Goal: Task Accomplishment & Management: Use online tool/utility

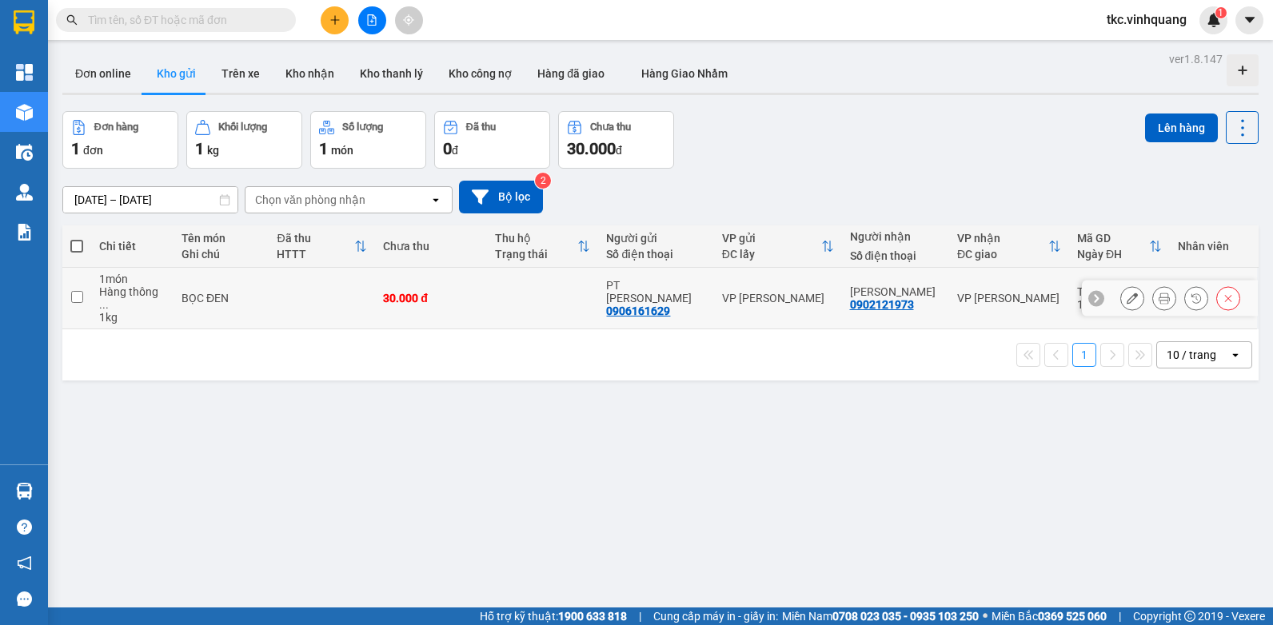
click at [571, 283] on td at bounding box center [543, 299] width 112 height 62
checkbox input "true"
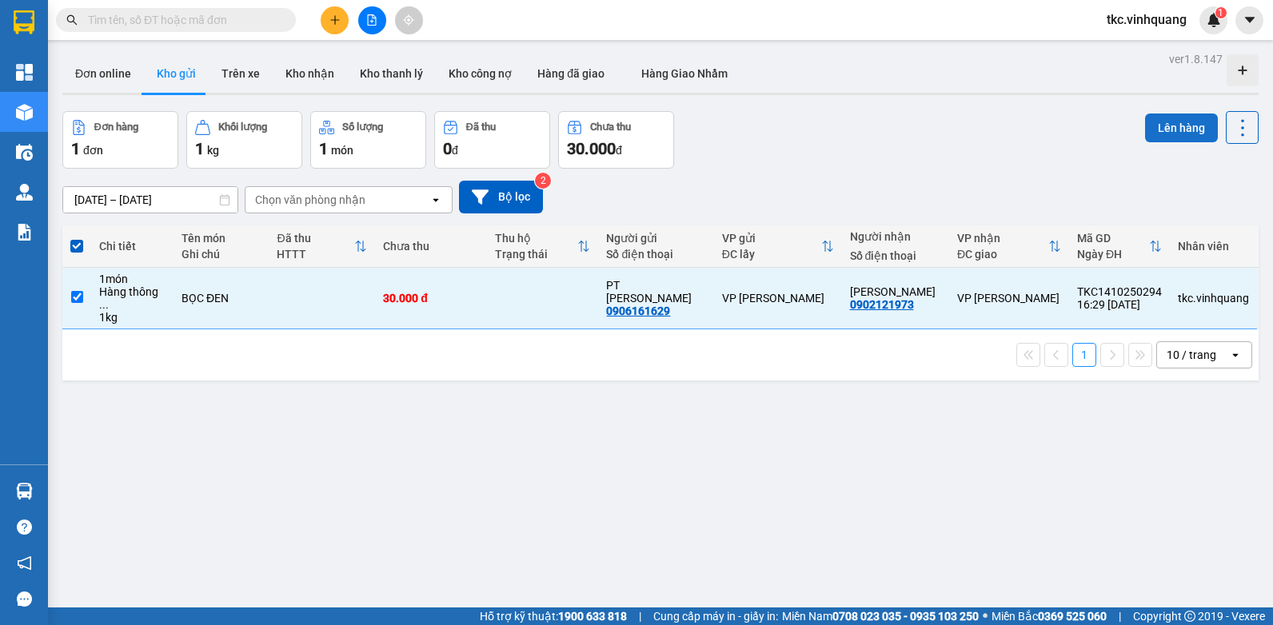
click at [1179, 114] on button "Lên hàng" at bounding box center [1181, 128] width 73 height 29
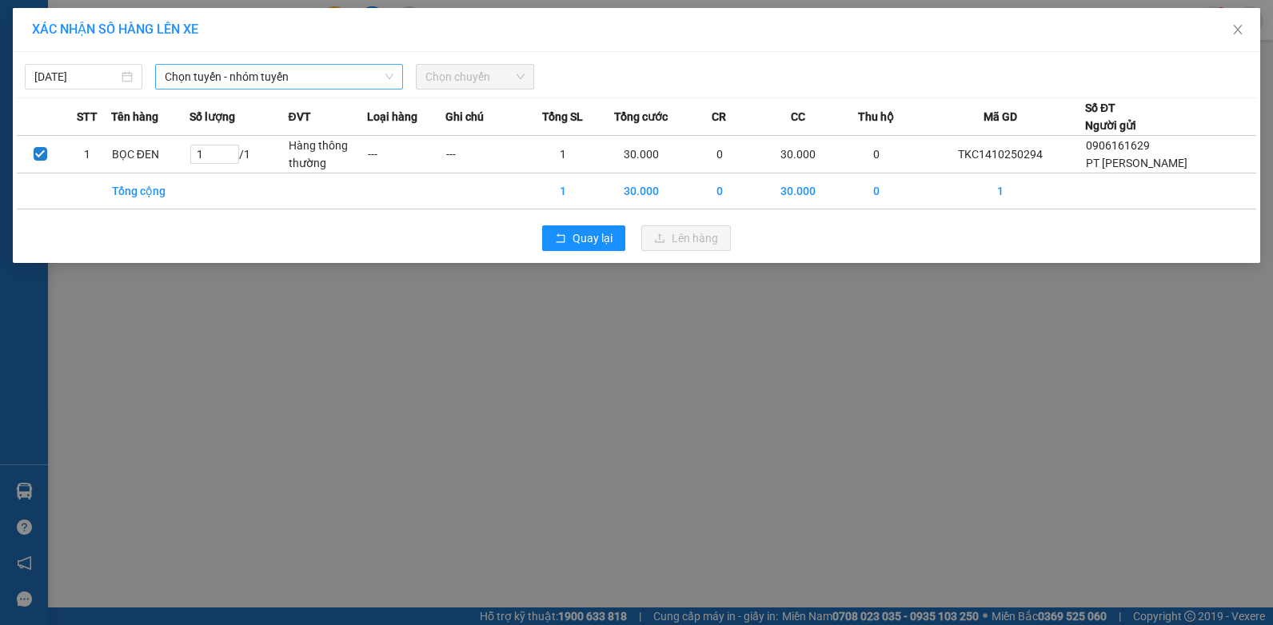
click at [185, 66] on span "Chọn tuyến - nhóm tuyến" at bounding box center [279, 77] width 229 height 24
click at [46, 76] on input "[DATE]" at bounding box center [76, 77] width 84 height 18
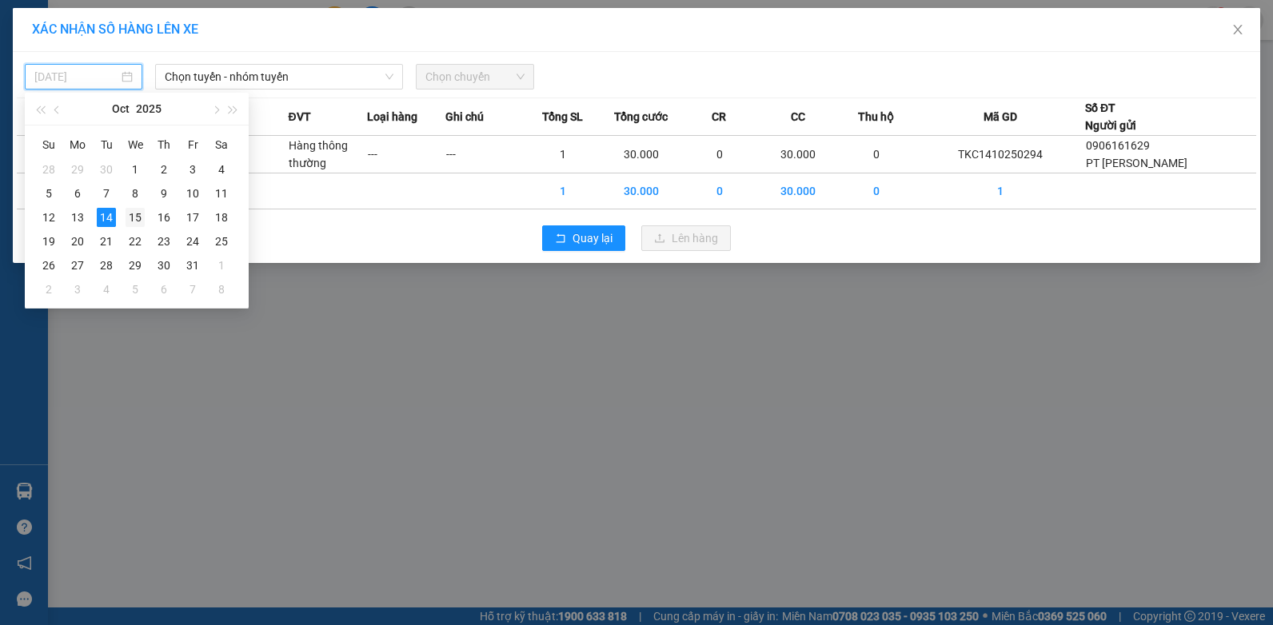
click at [133, 219] on div "15" at bounding box center [135, 217] width 19 height 19
type input "[DATE]"
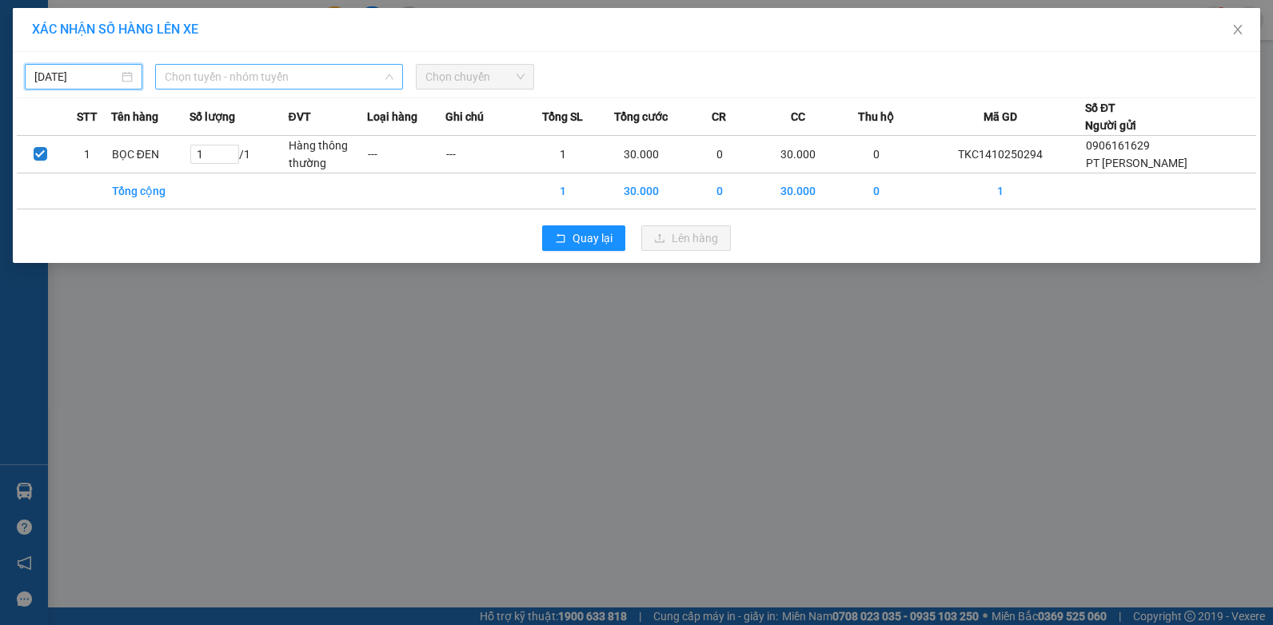
click at [265, 74] on span "Chọn tuyến - nhóm tuyến" at bounding box center [279, 77] width 229 height 24
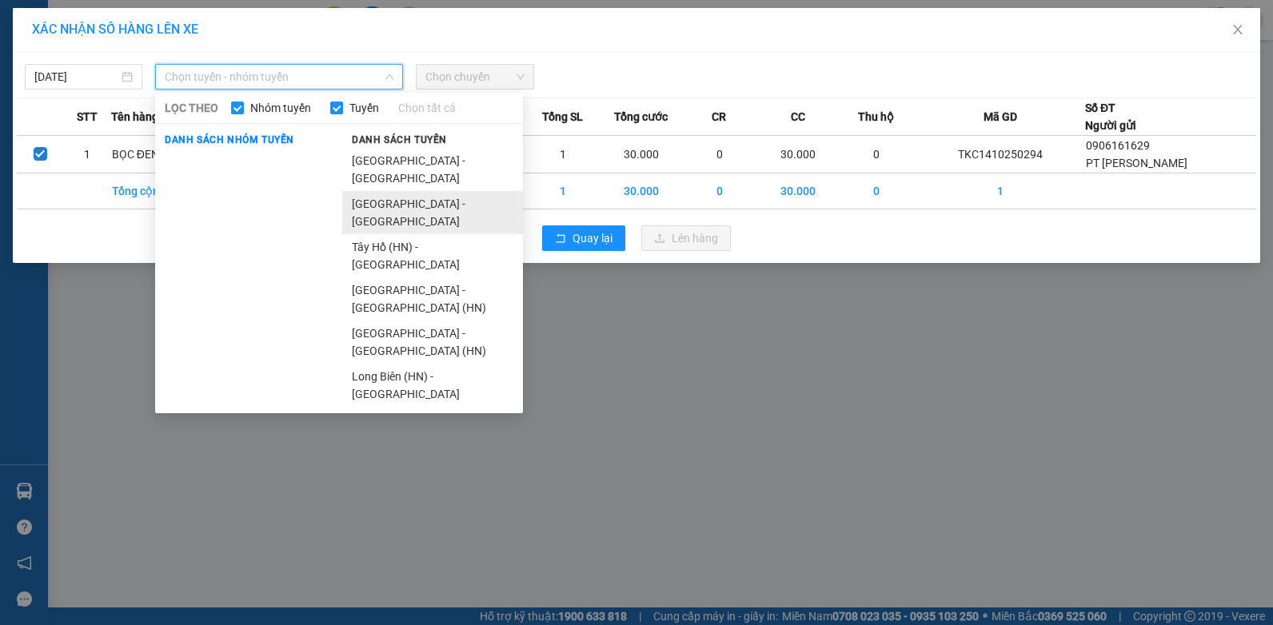
click at [414, 191] on li "[GEOGRAPHIC_DATA] - [GEOGRAPHIC_DATA]" at bounding box center [432, 212] width 181 height 43
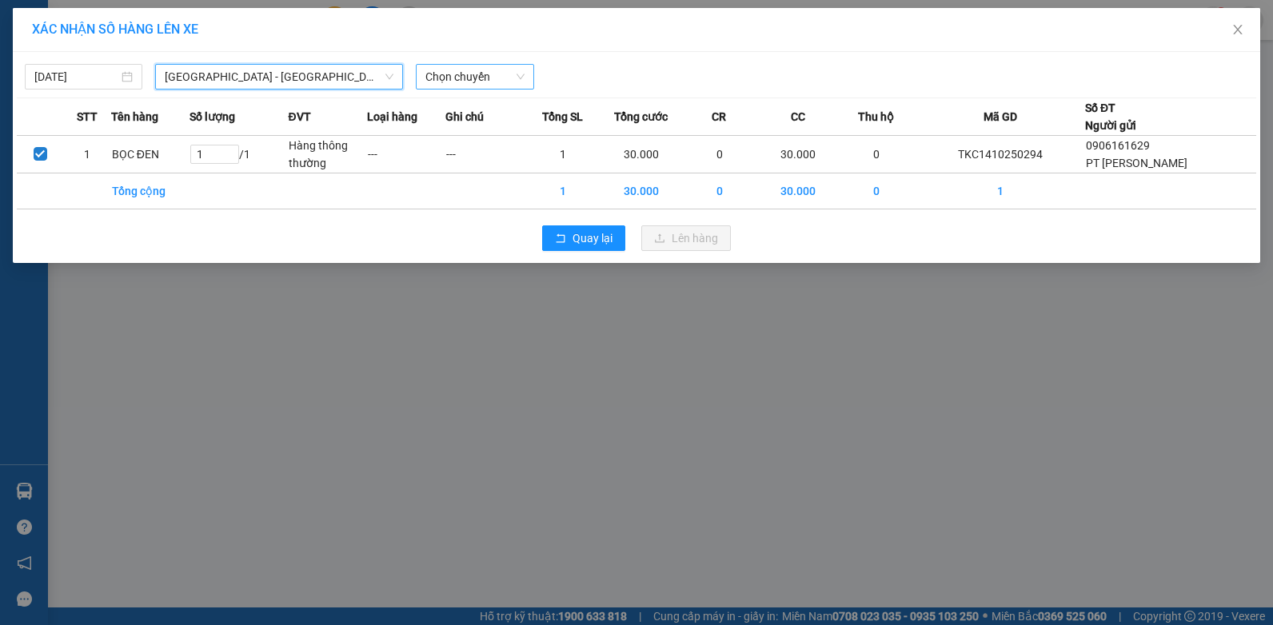
click at [472, 67] on span "Chọn chuyến" at bounding box center [474, 77] width 98 height 24
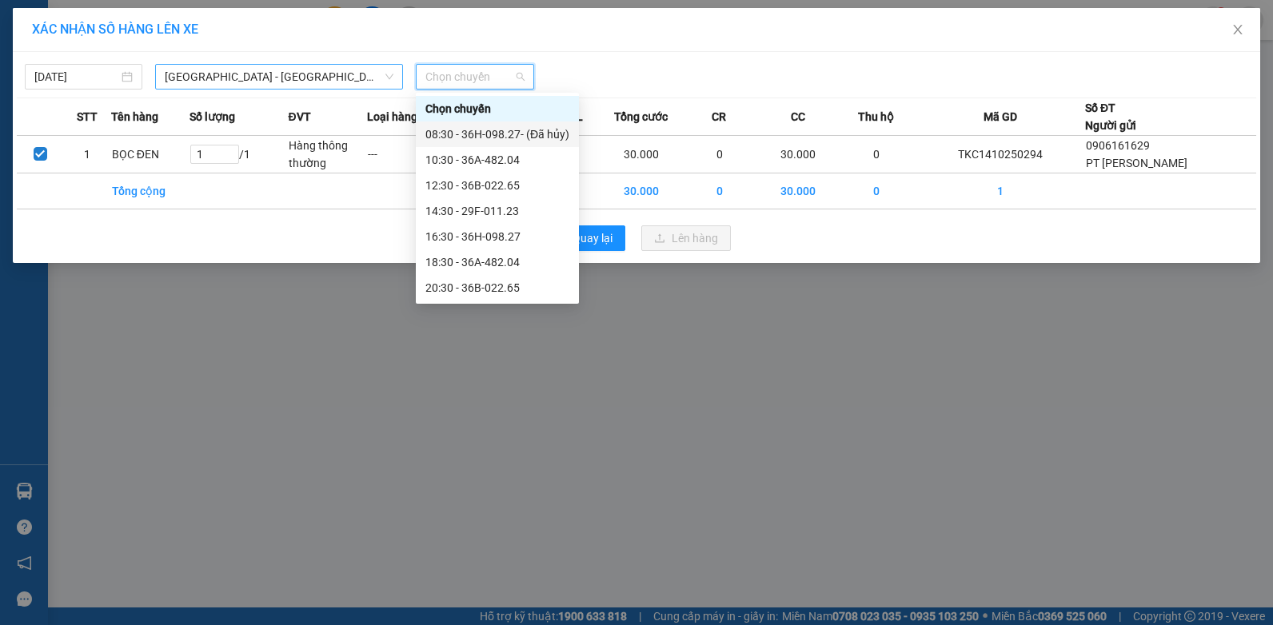
click at [212, 79] on span "[GEOGRAPHIC_DATA] - [GEOGRAPHIC_DATA]" at bounding box center [279, 77] width 229 height 24
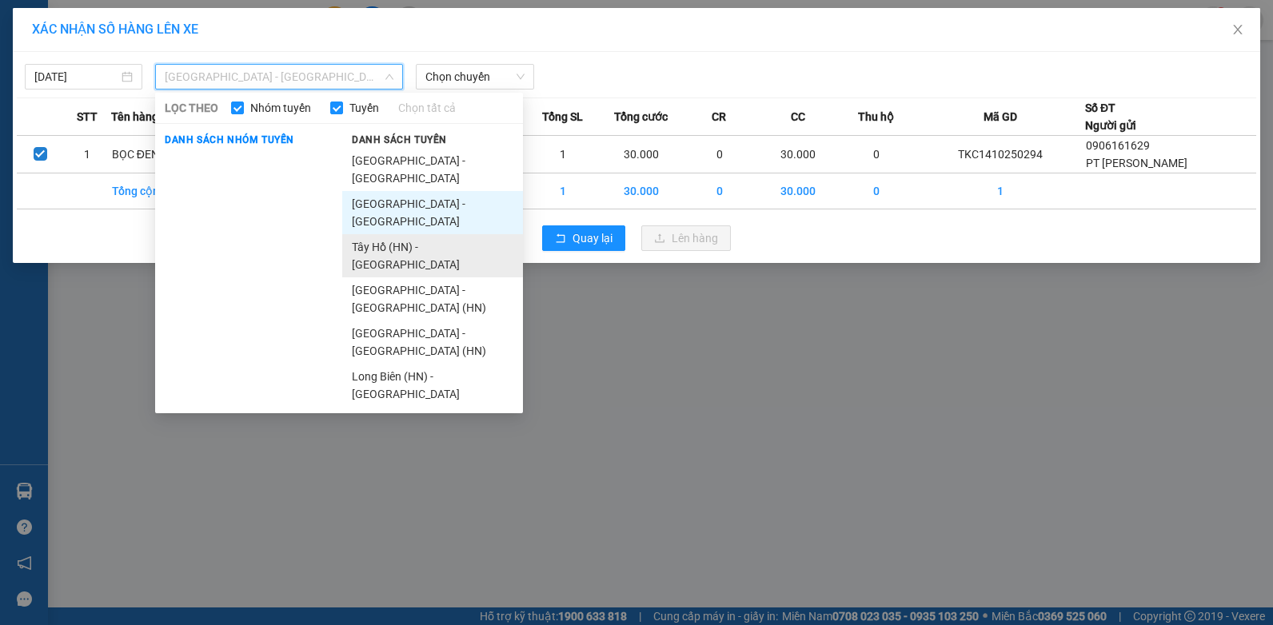
click at [390, 234] on li "Tây Hồ (HN) - [GEOGRAPHIC_DATA]" at bounding box center [432, 255] width 181 height 43
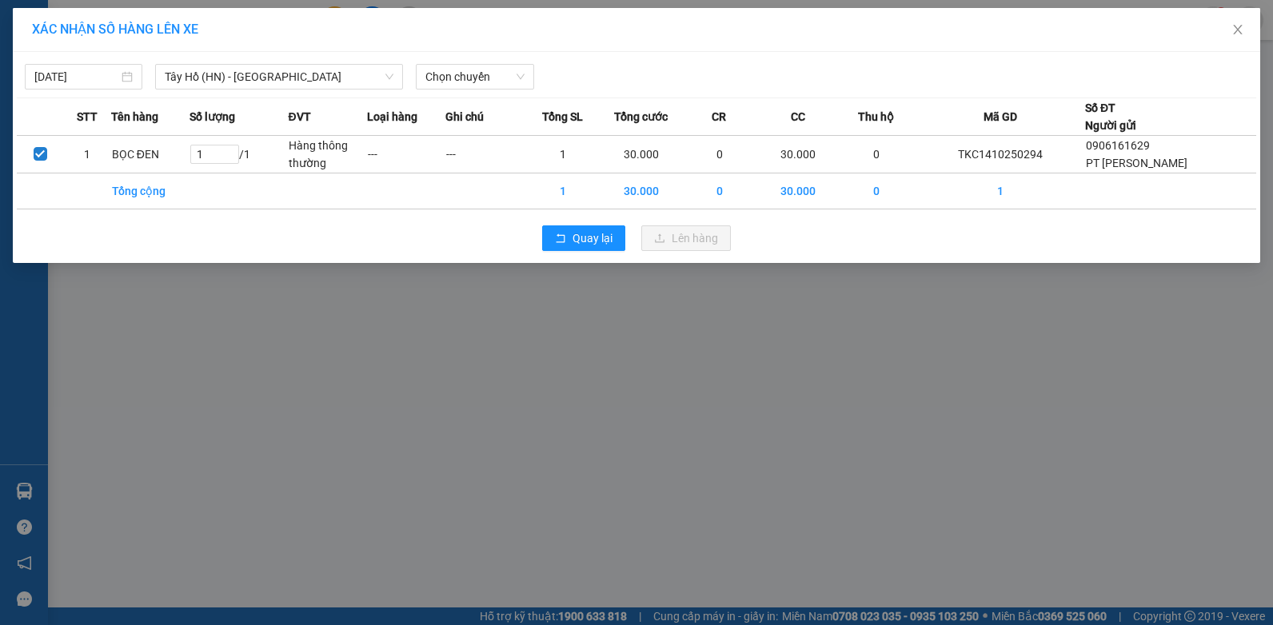
click at [456, 63] on div "[DATE] [GEOGRAPHIC_DATA] (HN) - [GEOGRAPHIC_DATA] LỌC THEO Nhóm tuyến Tuyến Chọ…" at bounding box center [636, 73] width 1239 height 34
click at [456, 78] on span "Chọn chuyến" at bounding box center [474, 77] width 98 height 24
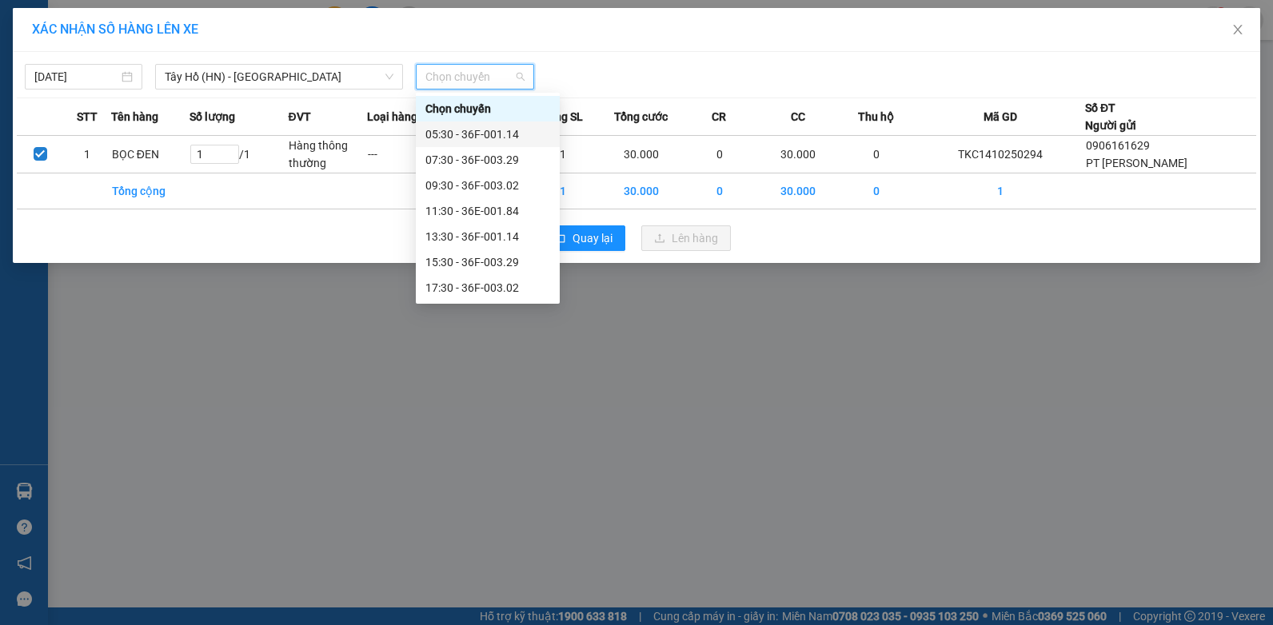
click at [480, 132] on div "05:30 - 36F-001.14" at bounding box center [487, 135] width 125 height 18
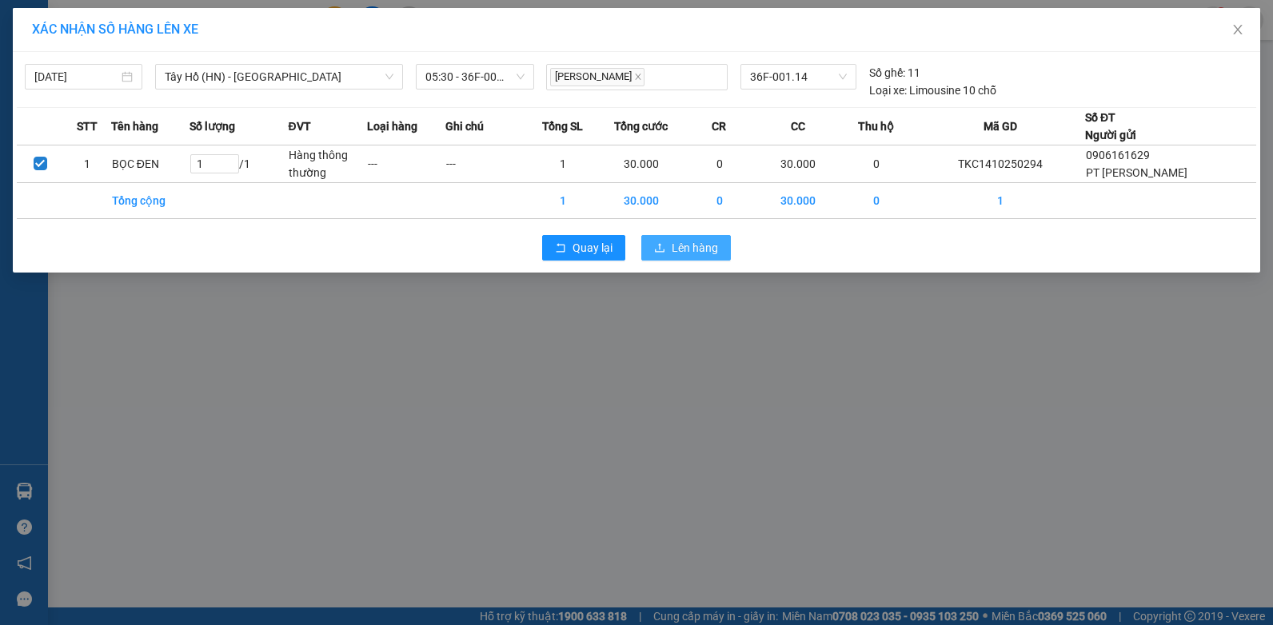
click at [678, 241] on span "Lên hàng" at bounding box center [694, 248] width 46 height 18
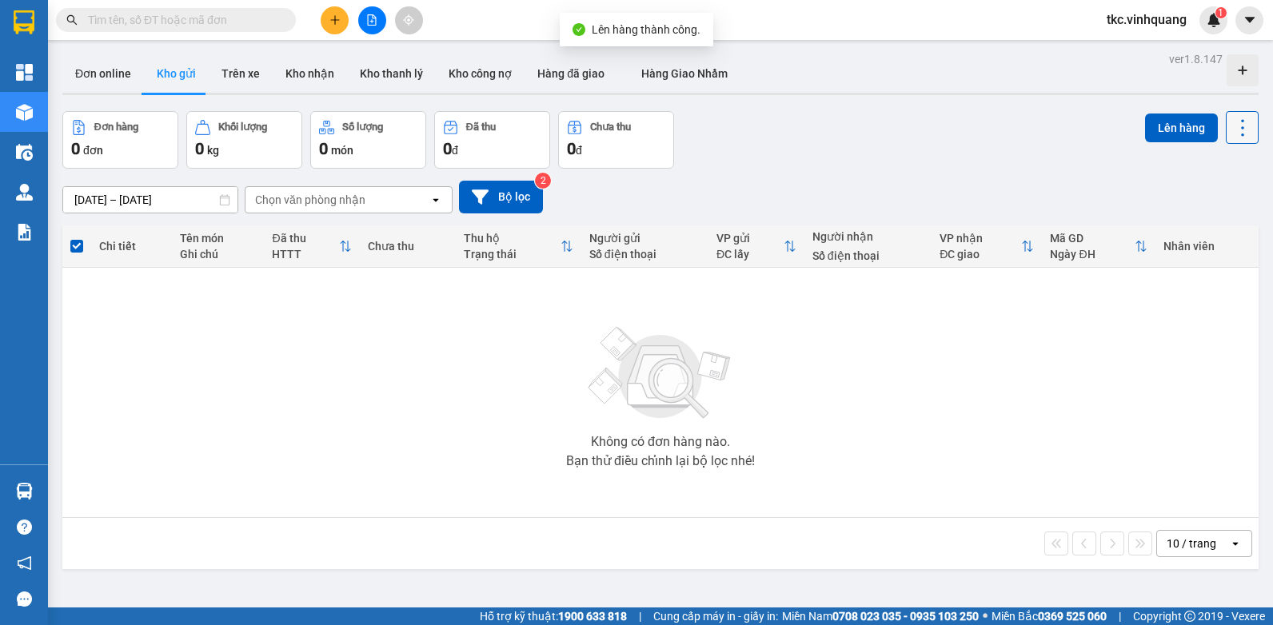
click at [1244, 129] on button at bounding box center [1241, 127] width 33 height 33
click at [1216, 228] on span "Làm mới" at bounding box center [1207, 229] width 44 height 16
